Goal: Information Seeking & Learning: Understand process/instructions

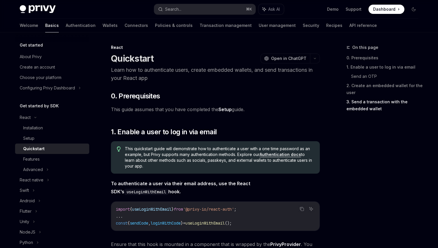
scroll to position [592, 0]
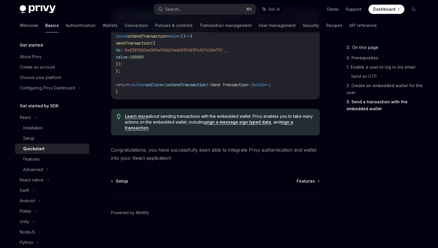
click at [251, 42] on code "import { useSendTransaction } from '@privy-io/react-auth' ; export default func…" at bounding box center [215, 53] width 199 height 83
click at [174, 60] on code "import { useSendTransaction } from '@privy-io/react-auth' ; export default func…" at bounding box center [215, 53] width 199 height 83
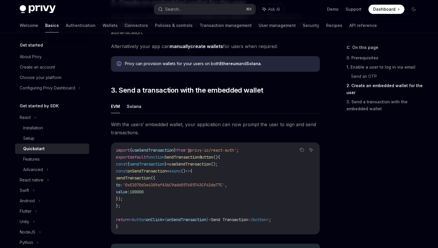
scroll to position [454, 0]
click at [136, 102] on button "Solana" at bounding box center [134, 107] width 14 height 14
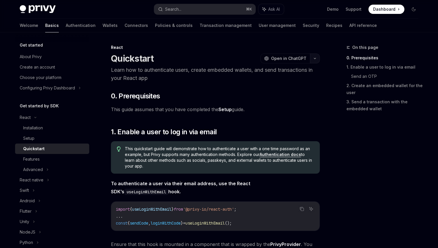
click at [313, 57] on button "button" at bounding box center [315, 59] width 10 height 10
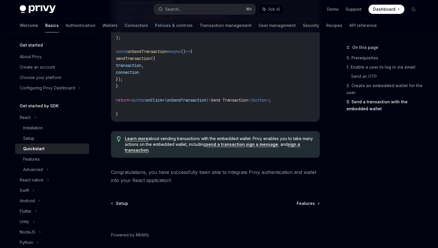
scroll to position [691, 0]
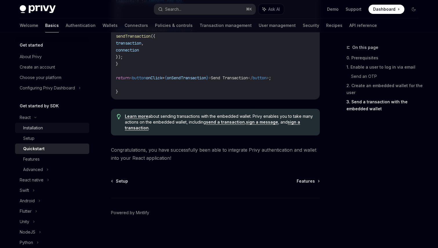
click at [41, 130] on div "Installation" at bounding box center [33, 127] width 20 height 7
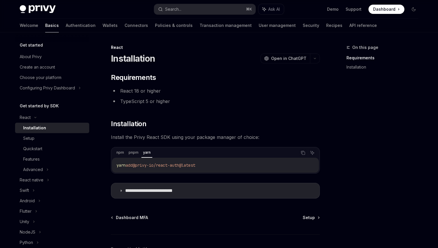
scroll to position [36, 0]
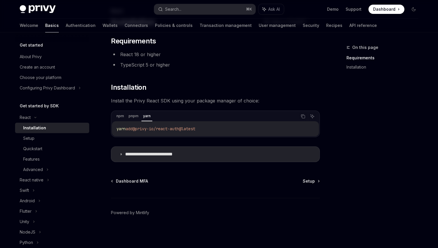
click at [321, 184] on div "**********" at bounding box center [219, 122] width 408 height 252
click at [315, 182] on link "Setup" at bounding box center [310, 181] width 16 height 6
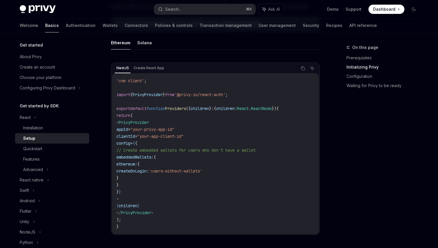
scroll to position [172, 0]
click at [141, 43] on button "Solana" at bounding box center [144, 43] width 14 height 14
click at [129, 46] on button "Ethereum" at bounding box center [120, 43] width 19 height 14
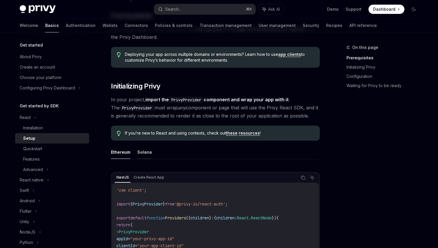
scroll to position [62, 0]
click at [142, 155] on button "Solana" at bounding box center [144, 152] width 14 height 14
type textarea "*"
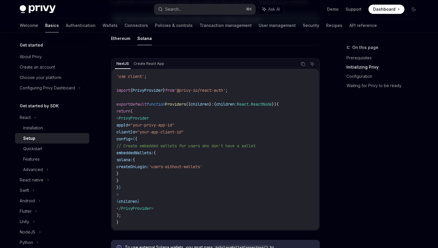
scroll to position [179, 0]
